Goal: Task Accomplishment & Management: Use online tool/utility

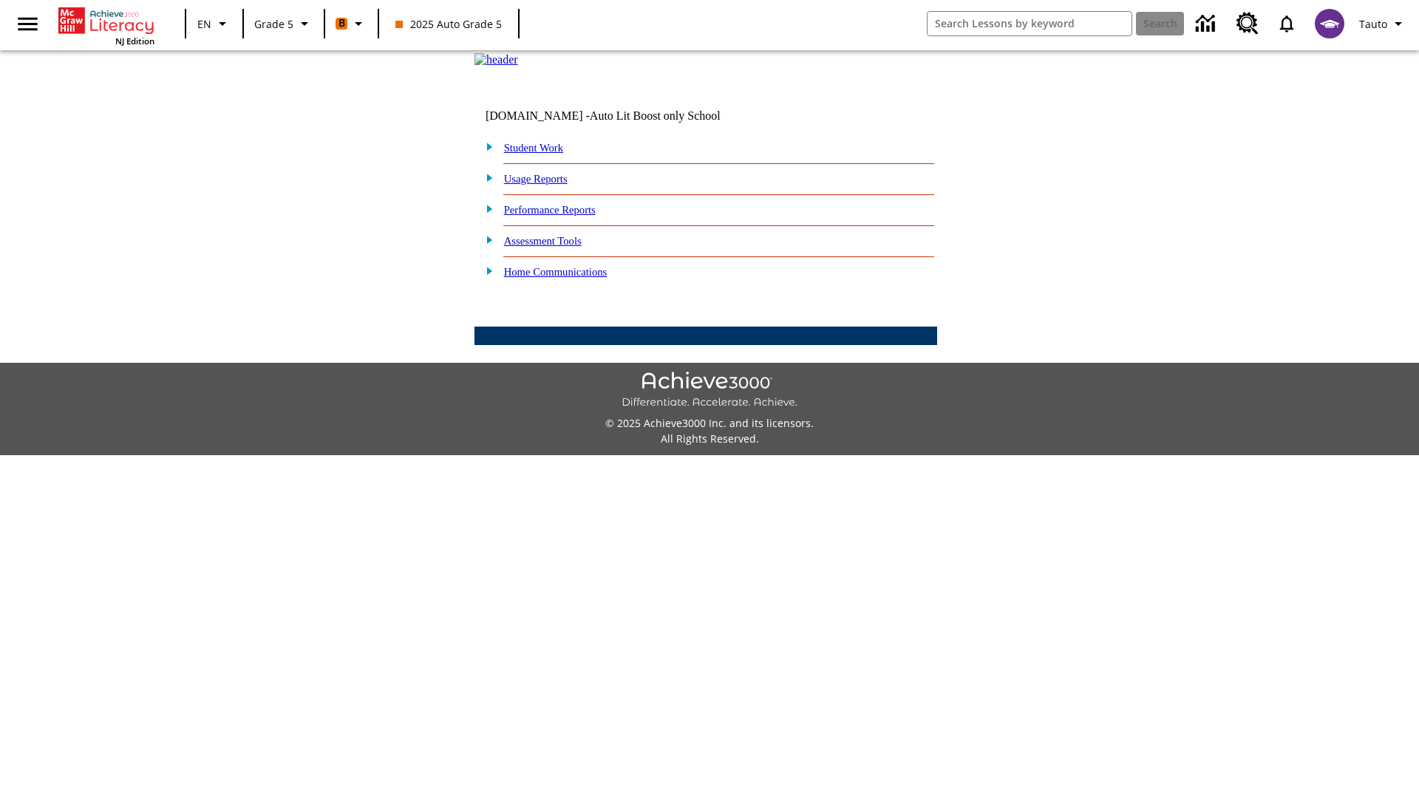
click at [543, 154] on link "Student Work" at bounding box center [533, 148] width 59 height 12
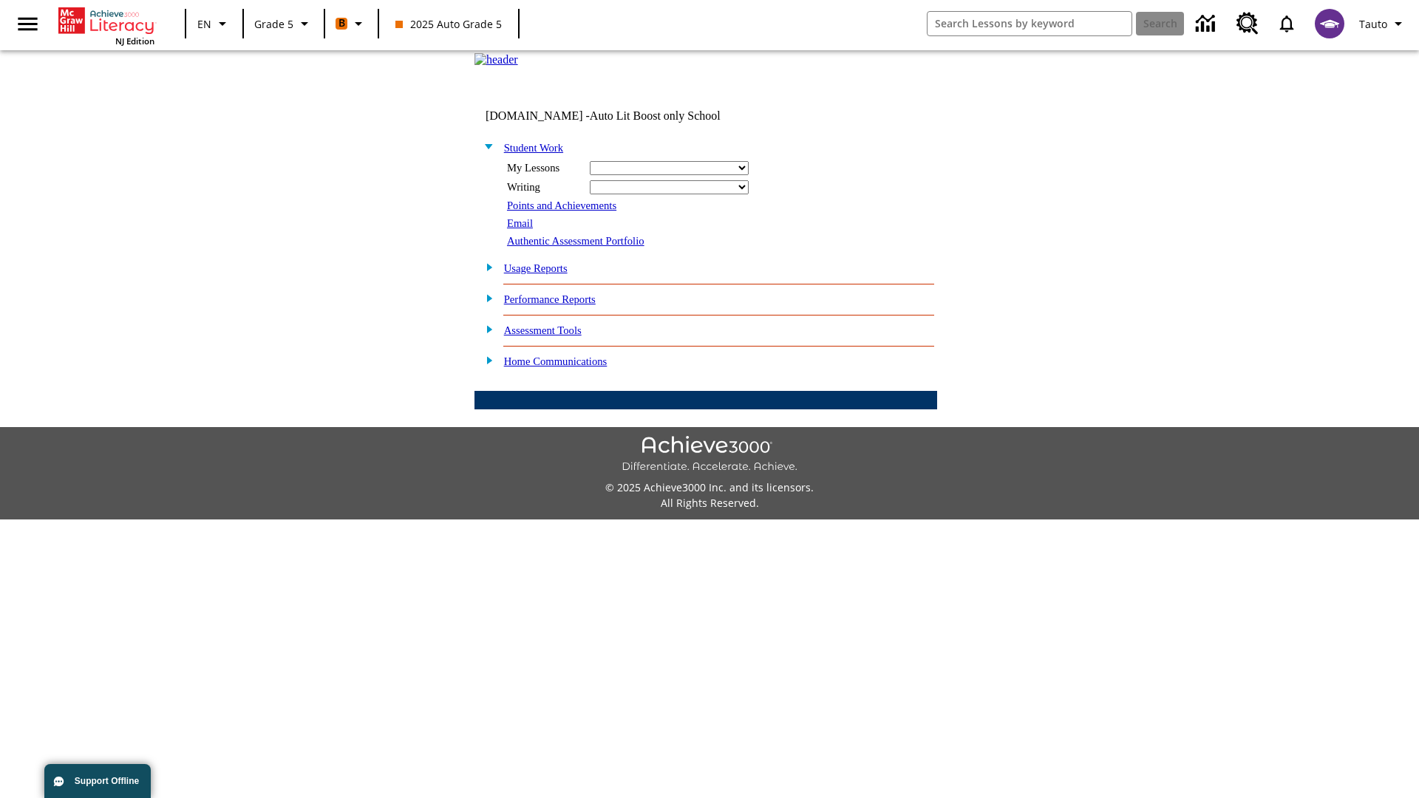
select select "/options/reports/?report_id=12&atype=1&section=2"
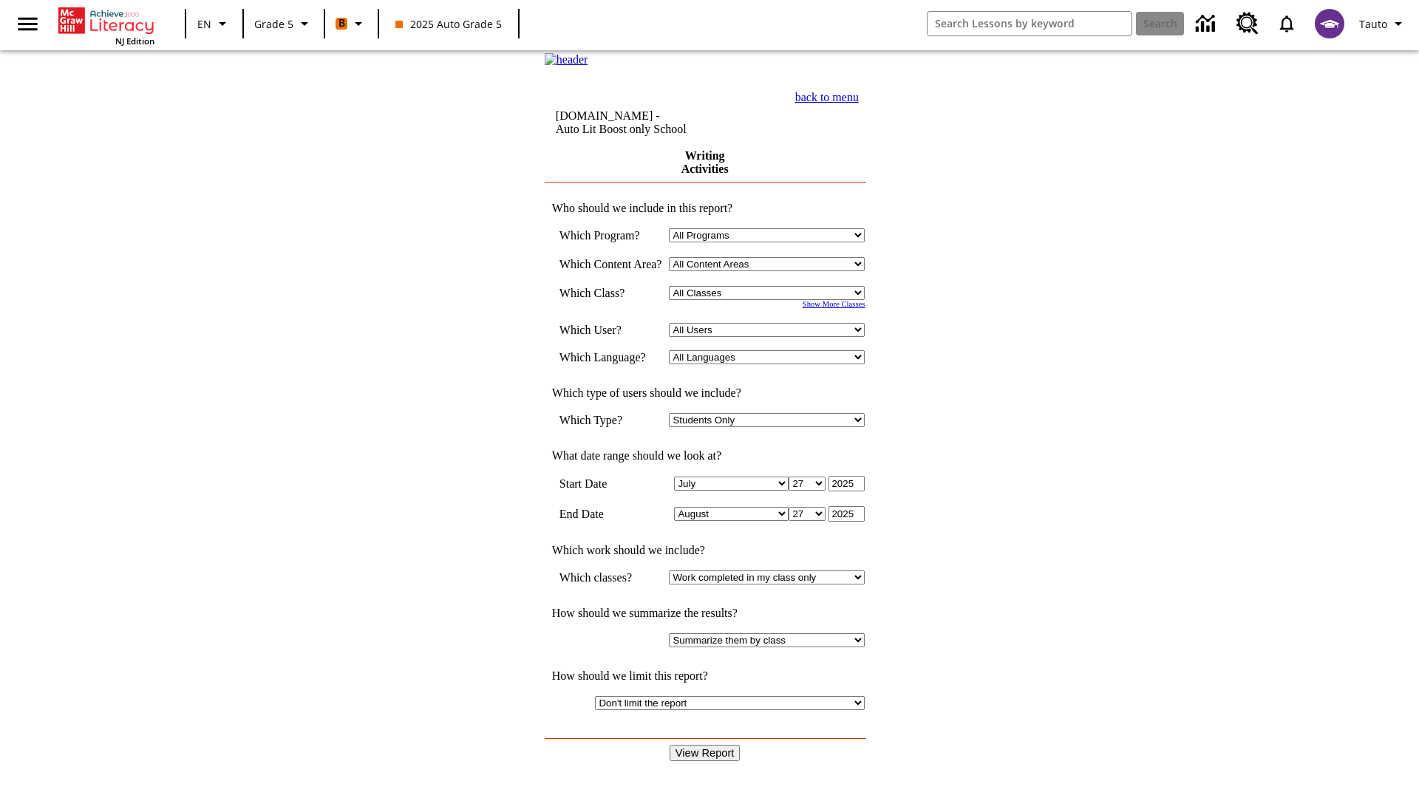
click at [772, 300] on select "Select a Class: All Classes 2025 Auto Grade 5 OL 2025 Auto Grade 6" at bounding box center [767, 293] width 196 height 14
select select "11133131"
